Goal: Book appointment/travel/reservation

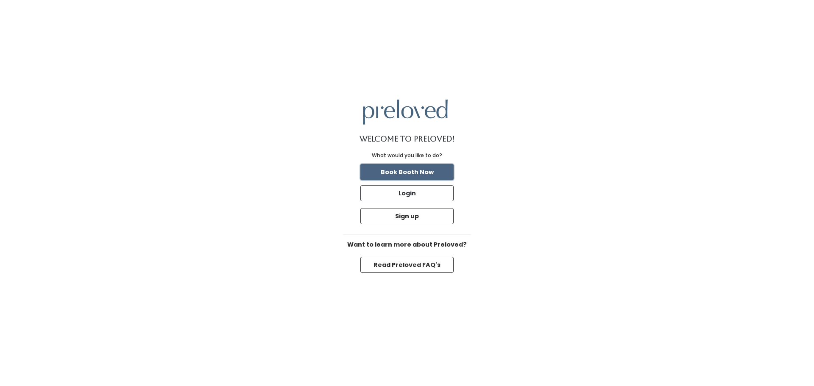
click at [406, 171] on button "Book Booth Now" at bounding box center [406, 172] width 93 height 16
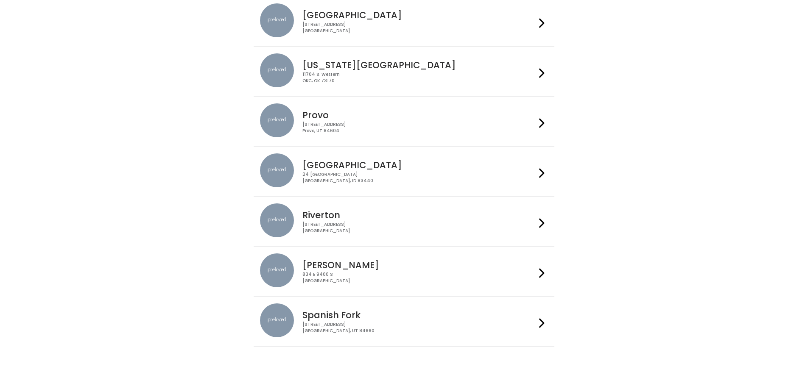
scroll to position [254, 0]
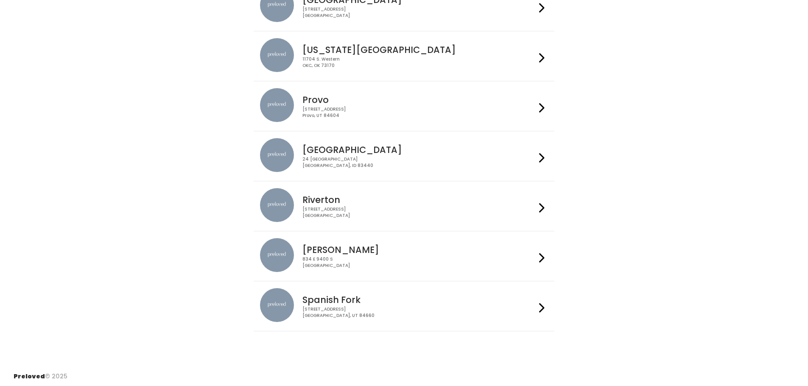
click at [543, 254] on icon at bounding box center [542, 258] width 6 height 12
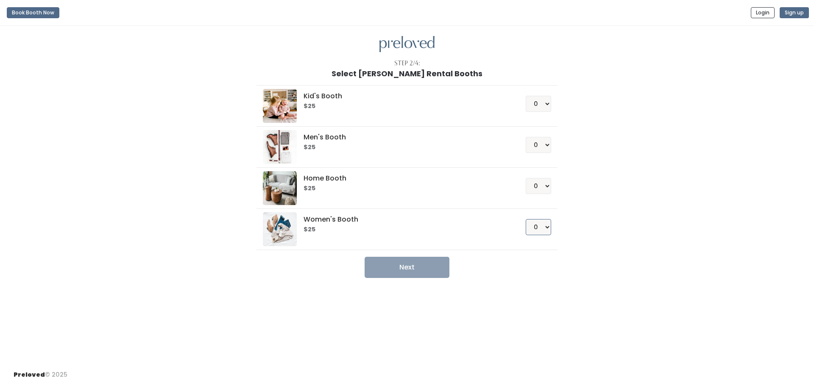
click at [547, 229] on select "0 1 2 3 4" at bounding box center [538, 227] width 25 height 16
select select "1"
click at [526, 219] on select "0 1 2 3 4" at bounding box center [538, 227] width 25 height 16
click at [437, 264] on button "Next" at bounding box center [407, 267] width 85 height 21
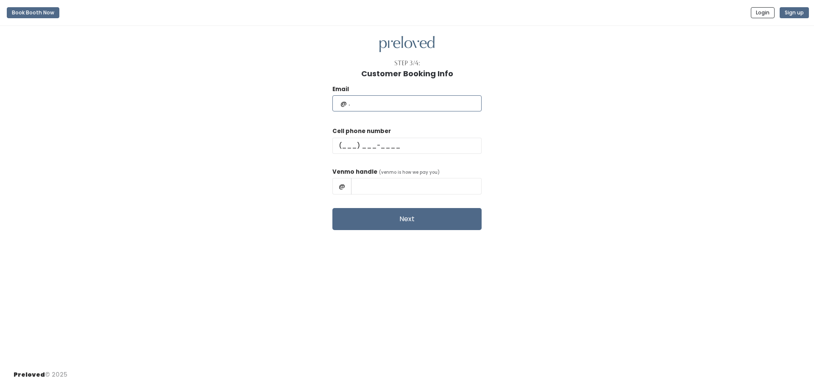
click at [386, 109] on input "text" at bounding box center [406, 103] width 149 height 16
type input "[EMAIL_ADDRESS][DOMAIN_NAME]"
click at [398, 140] on input "text" at bounding box center [406, 146] width 149 height 16
type input "(801) 450-7746"
click at [403, 187] on input "text" at bounding box center [416, 186] width 131 height 16
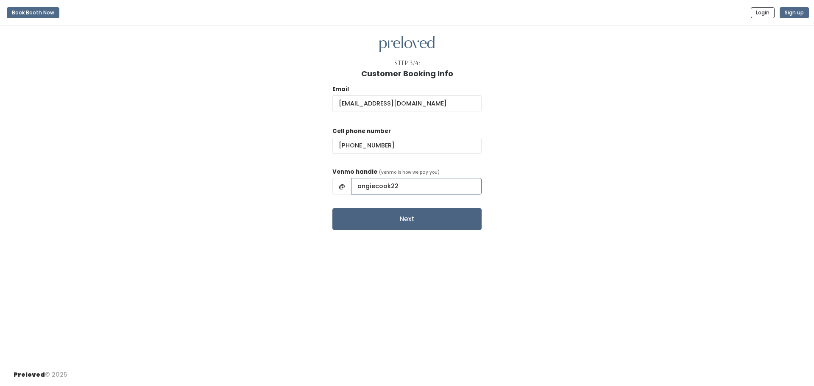
type input "angiecook22"
click at [413, 221] on button "Next" at bounding box center [406, 219] width 149 height 22
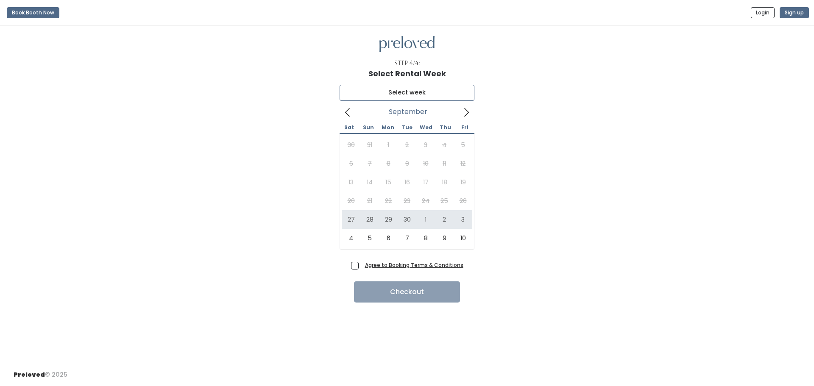
type input "[DATE] to [DATE]"
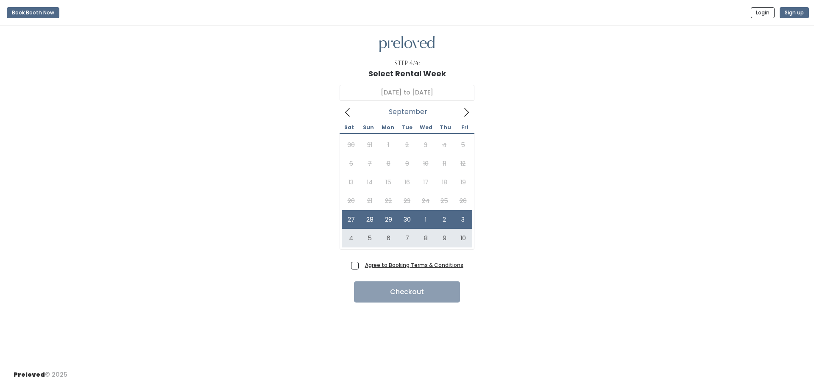
click at [362, 268] on span "Agree to Booking Terms & Conditions" at bounding box center [413, 265] width 102 height 8
click at [362, 266] on input "Agree to Booking Terms & Conditions" at bounding box center [365, 264] width 6 height 6
checkbox input "true"
click at [399, 289] on button "Checkout" at bounding box center [407, 292] width 106 height 21
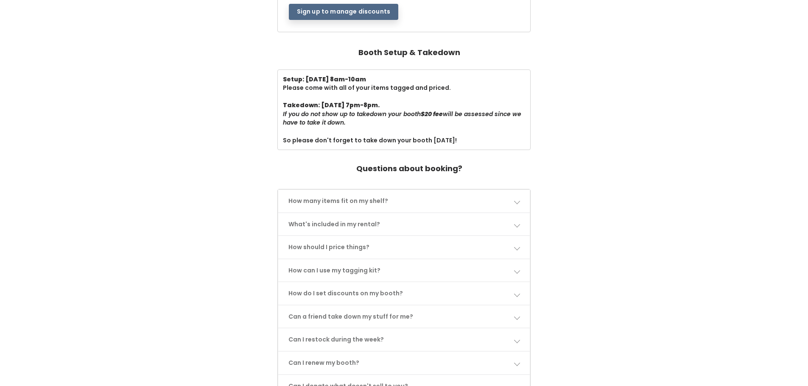
scroll to position [297, 0]
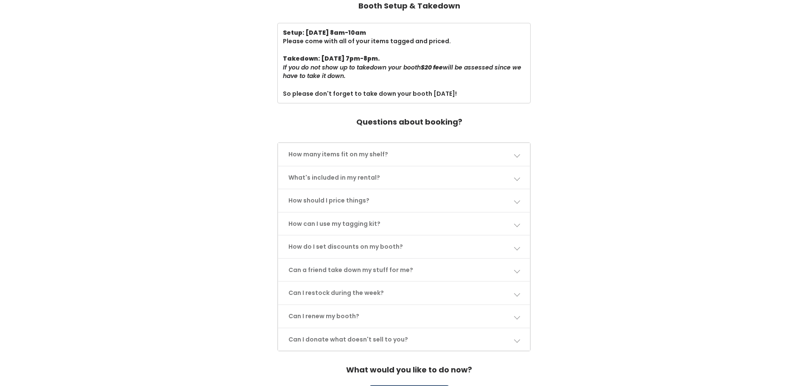
click at [520, 153] on link "How many items fit on my shelf?" at bounding box center [404, 154] width 252 height 22
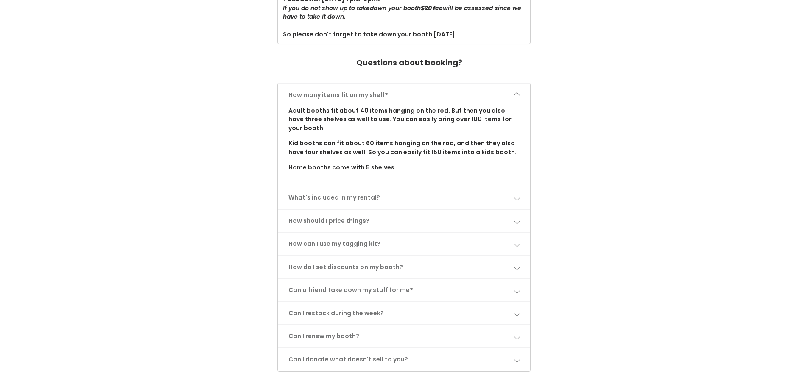
scroll to position [382, 0]
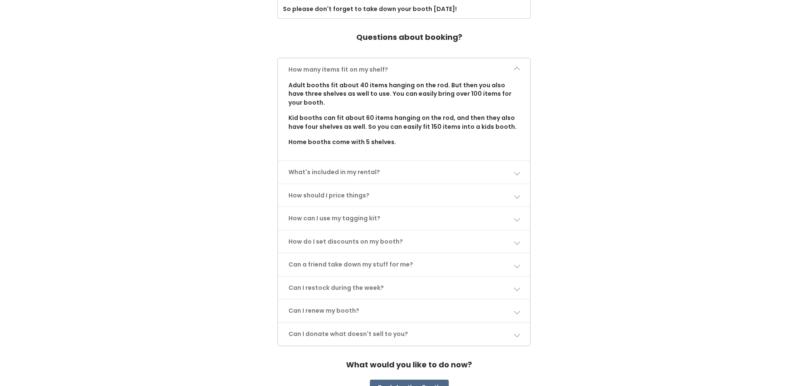
click at [521, 175] on link "What's included in my rental?" at bounding box center [404, 172] width 252 height 22
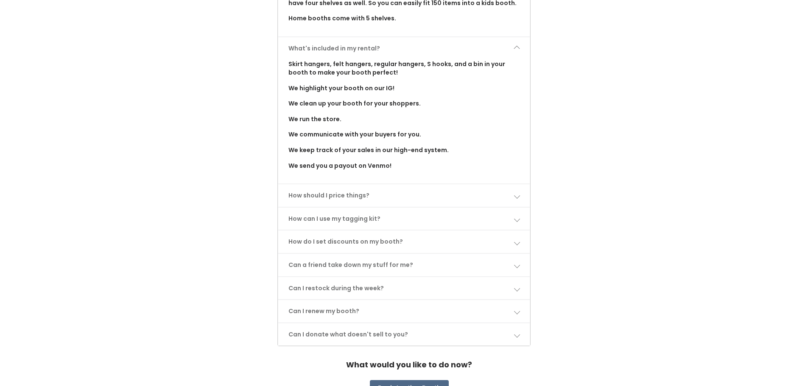
scroll to position [509, 0]
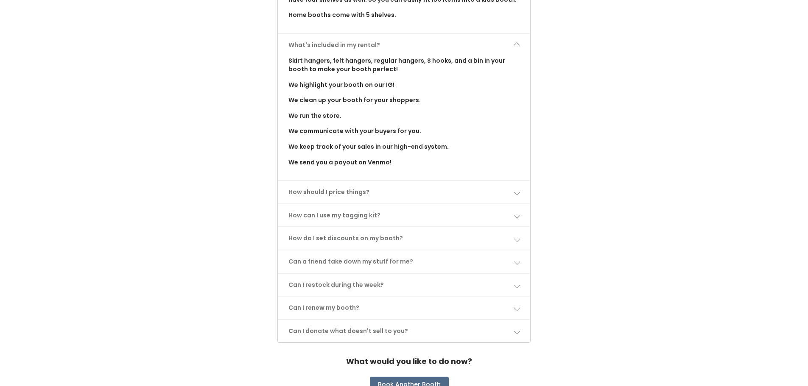
click at [520, 192] on link "How should I price things?" at bounding box center [404, 192] width 252 height 22
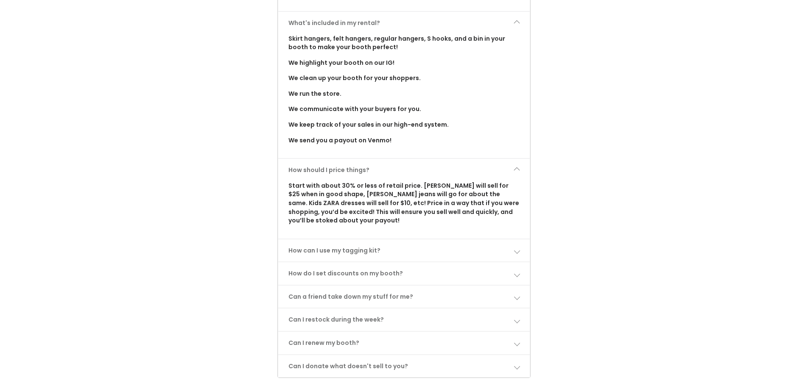
scroll to position [551, 0]
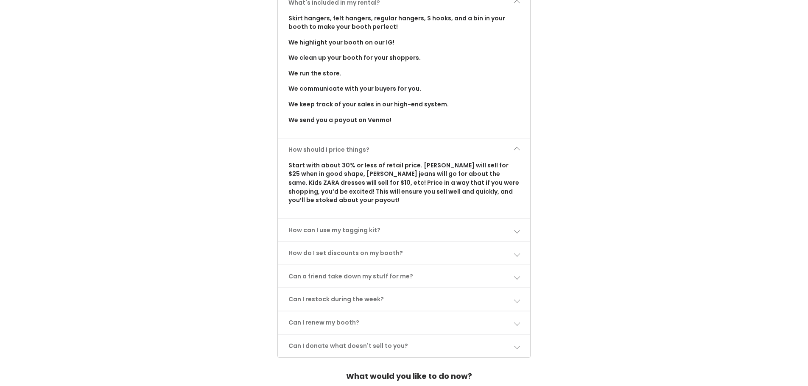
click at [341, 234] on link "How can I use my tagging kit?" at bounding box center [404, 230] width 252 height 22
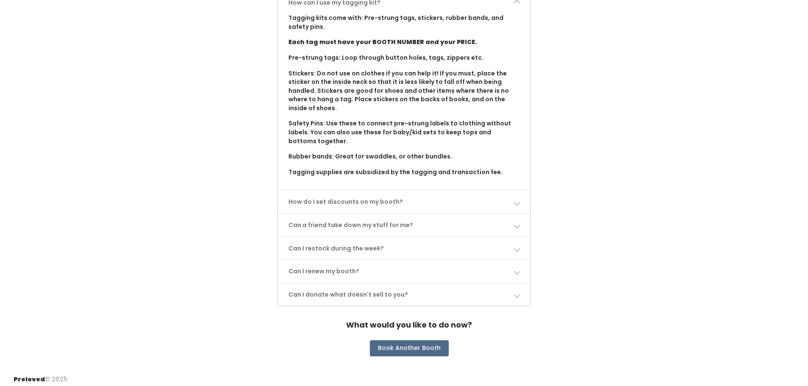
scroll to position [784, 0]
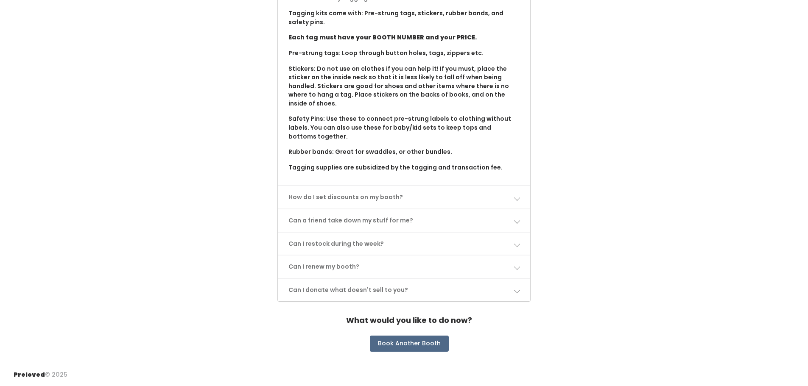
click at [519, 200] on span at bounding box center [516, 198] width 6 height 6
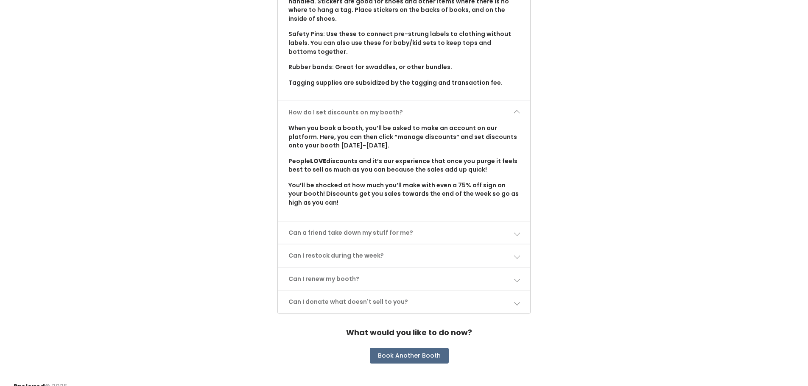
scroll to position [880, 0]
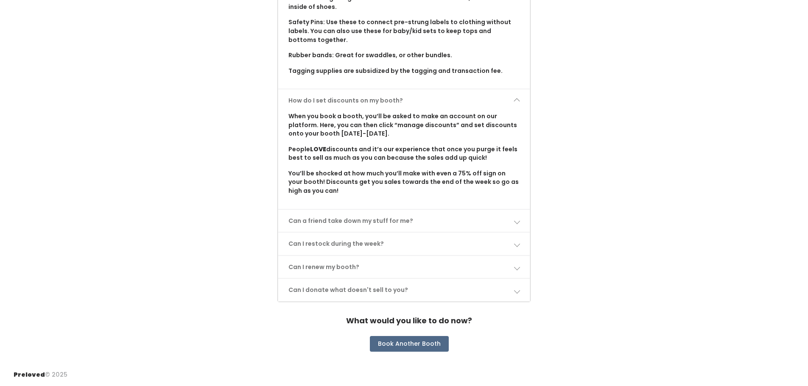
click at [517, 217] on link "Can a friend take down my stuff for me?" at bounding box center [404, 221] width 252 height 22
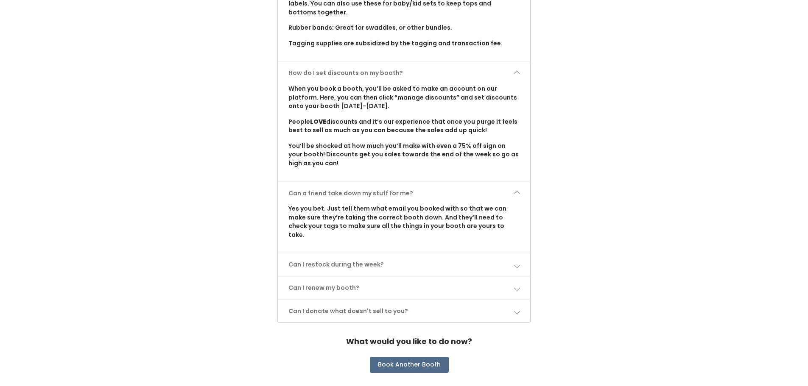
scroll to position [920, 0]
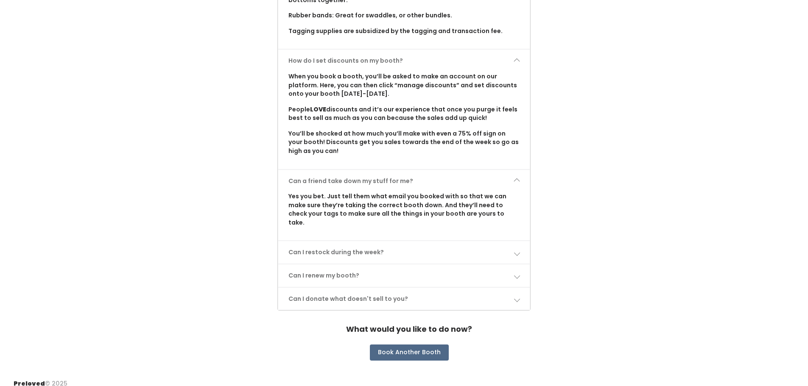
click at [514, 241] on link "Can I restock during the week?" at bounding box center [404, 252] width 252 height 22
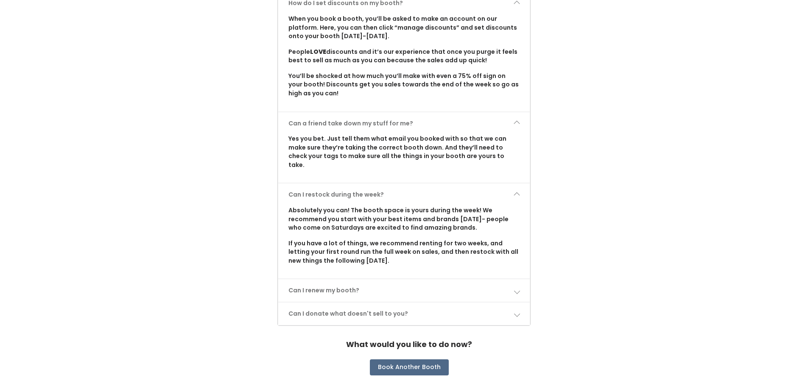
scroll to position [993, 0]
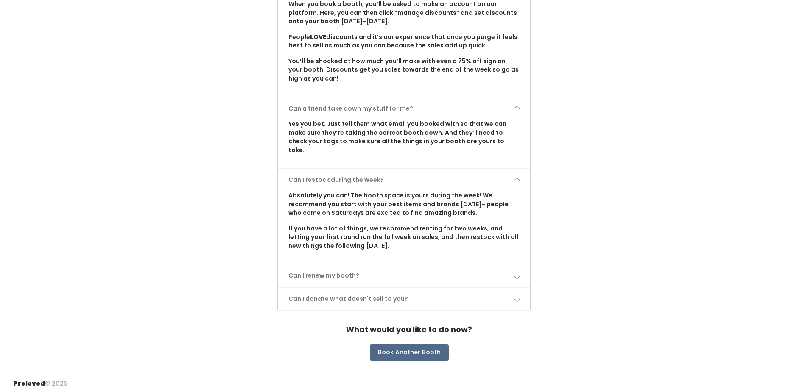
click at [519, 272] on link "Can I renew my booth?" at bounding box center [404, 276] width 252 height 22
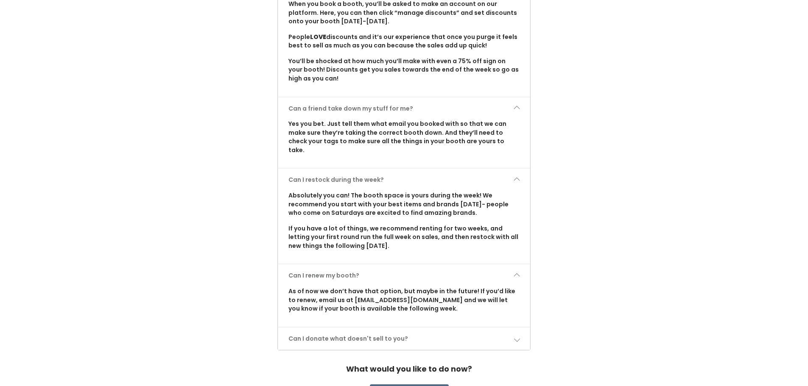
scroll to position [1032, 0]
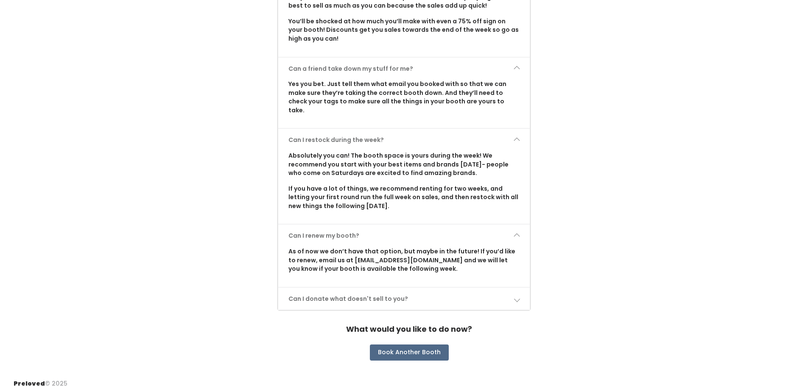
click at [524, 290] on link "Can I donate what doesn't sell to you?" at bounding box center [404, 299] width 252 height 22
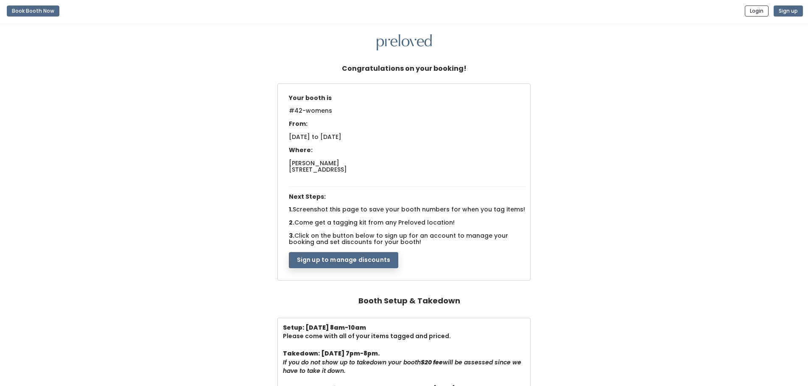
scroll to position [0, 0]
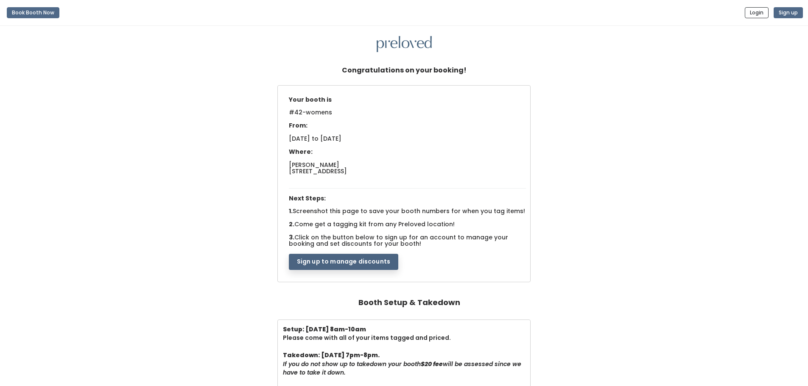
click at [387, 262] on button "Sign up to manage discounts" at bounding box center [343, 262] width 109 height 16
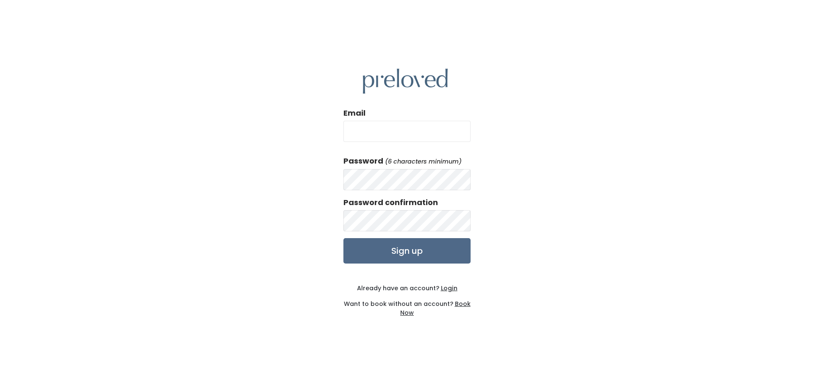
click at [356, 137] on input "Email" at bounding box center [406, 131] width 127 height 21
type input "[EMAIL_ADDRESS][DOMAIN_NAME]"
click at [398, 252] on input "Sign up" at bounding box center [406, 250] width 127 height 25
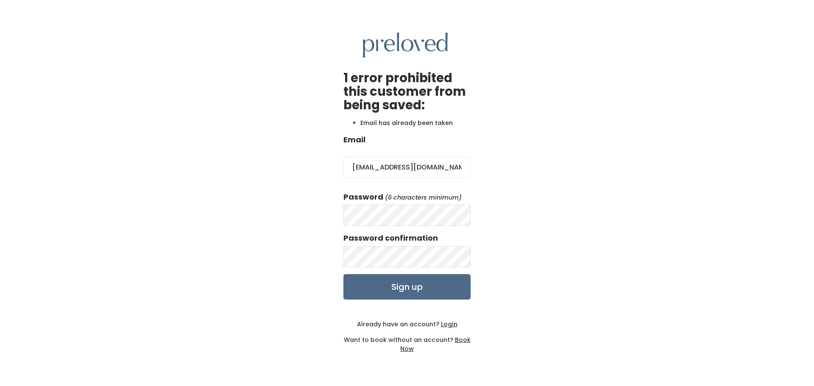
click at [446, 320] on u "Login" at bounding box center [449, 324] width 17 height 8
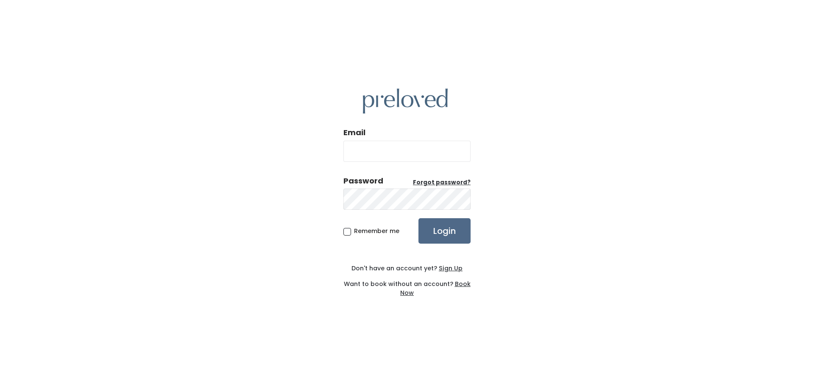
click at [377, 153] on input "Email" at bounding box center [406, 151] width 127 height 21
type input "cookiez4@hotmail.com"
click at [418, 218] on input "Login" at bounding box center [444, 230] width 52 height 25
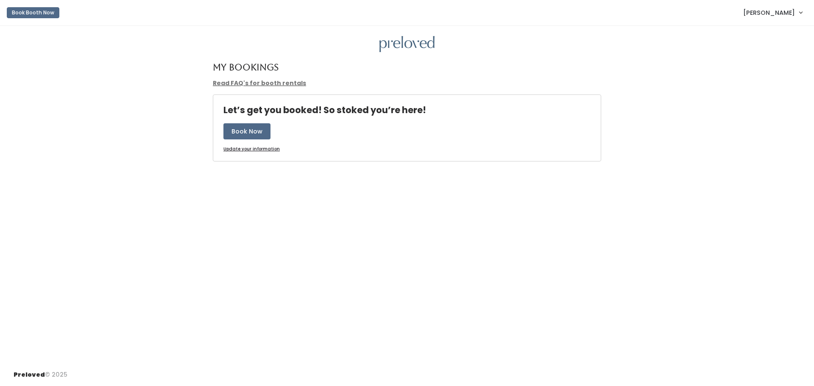
click at [764, 11] on span "Angie Cook" at bounding box center [769, 12] width 52 height 9
click at [763, 33] on link "My bookings" at bounding box center [772, 33] width 76 height 15
click at [35, 11] on button "Book Booth Now" at bounding box center [33, 12] width 53 height 11
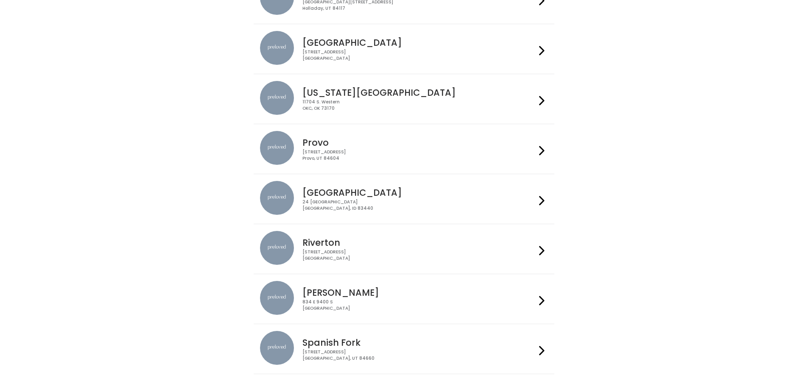
scroll to position [256, 0]
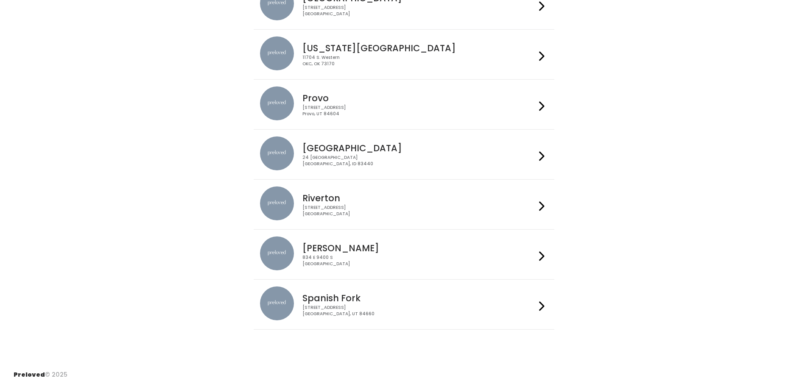
click at [401, 265] on div "834 E 9400 S Sandy, UT 84049" at bounding box center [418, 261] width 233 height 12
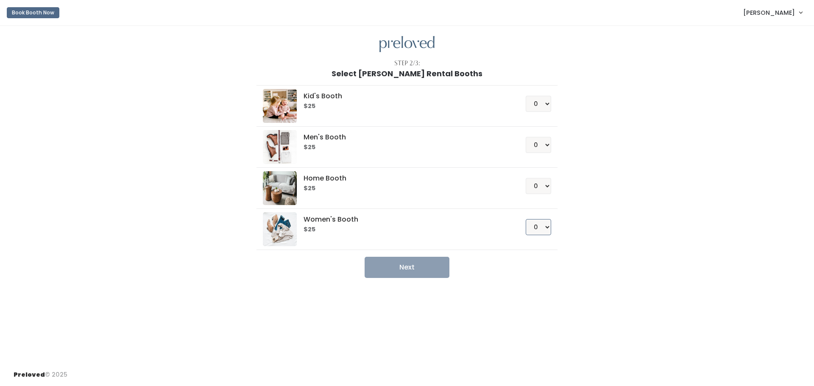
click at [549, 231] on select "0 1 2 3 4" at bounding box center [538, 227] width 25 height 16
select select "1"
click at [526, 219] on select "0 1 2 3 4" at bounding box center [538, 227] width 25 height 16
click at [428, 261] on button "Next" at bounding box center [407, 267] width 85 height 21
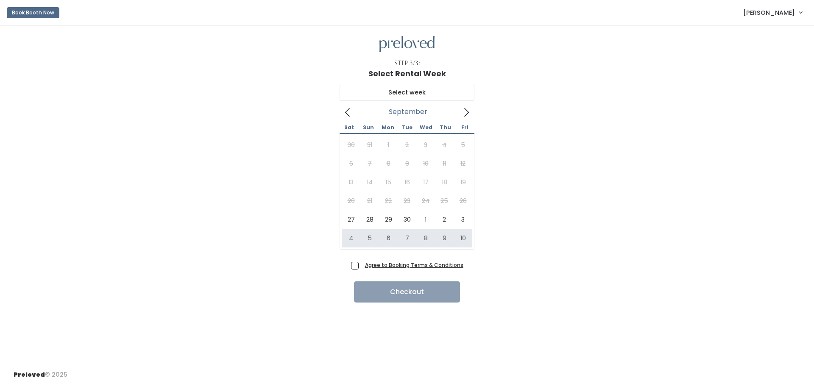
click at [768, 10] on span "[PERSON_NAME]" at bounding box center [769, 12] width 52 height 9
click at [763, 31] on link "My bookings" at bounding box center [772, 33] width 76 height 15
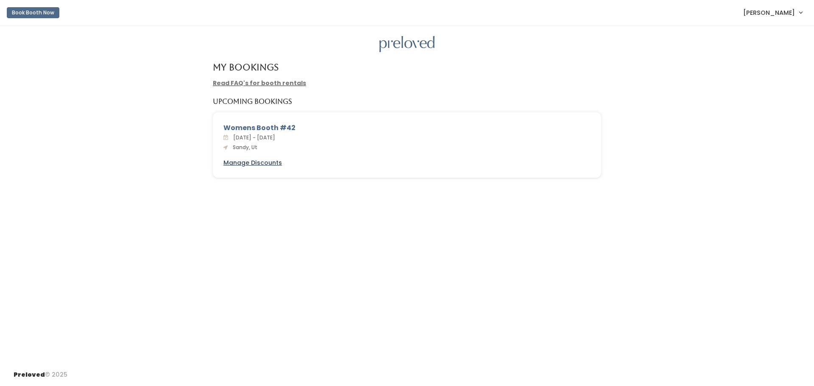
click at [250, 163] on u "Manage Discounts" at bounding box center [252, 163] width 59 height 8
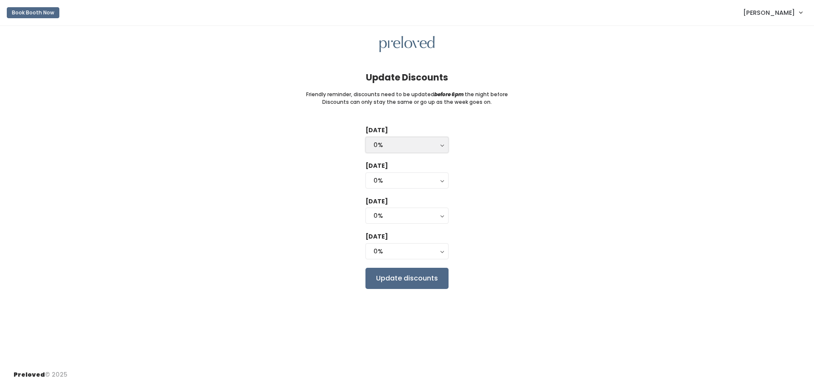
click at [441, 144] on button "0%" at bounding box center [406, 145] width 83 height 16
click at [437, 251] on div "0%" at bounding box center [407, 251] width 67 height 9
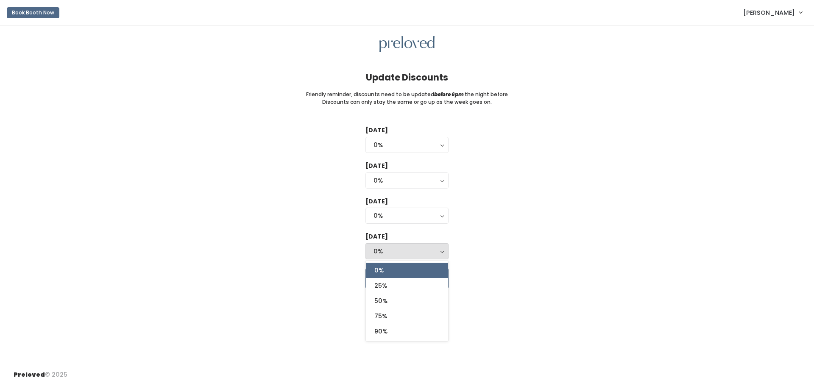
click at [437, 251] on div "0%" at bounding box center [407, 251] width 67 height 9
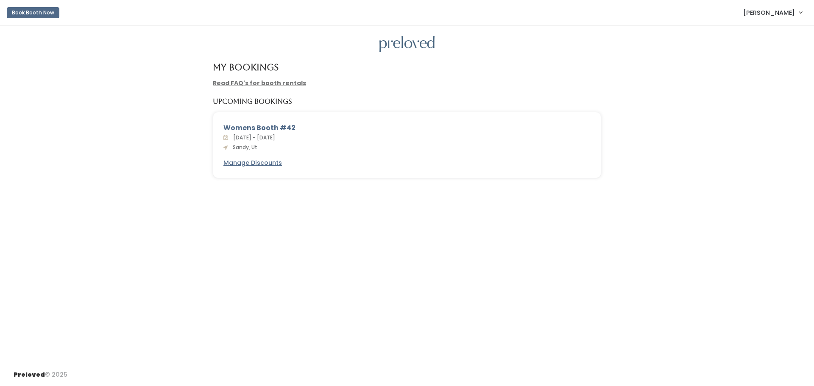
click at [275, 137] on span "[DATE] - [DATE]" at bounding box center [252, 137] width 45 height 7
click at [264, 164] on u "Manage Discounts" at bounding box center [252, 163] width 59 height 8
click at [281, 82] on link "Read FAQ's for booth rentals" at bounding box center [259, 83] width 93 height 8
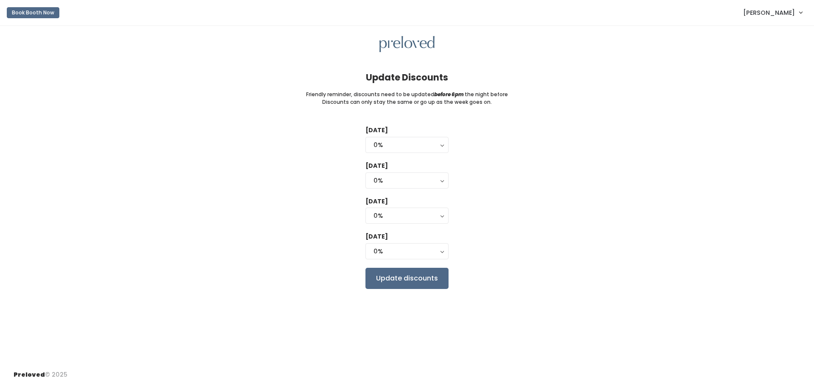
click at [784, 14] on span "[PERSON_NAME]" at bounding box center [769, 12] width 52 height 9
